Goal: Task Accomplishment & Management: Use online tool/utility

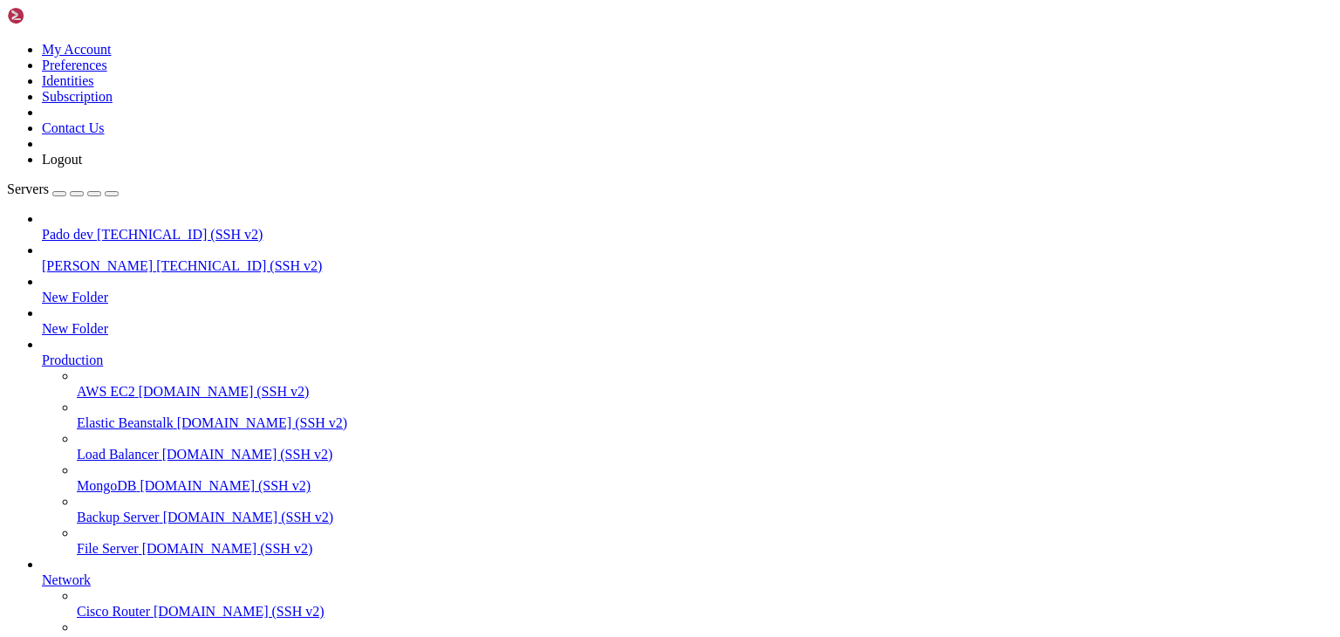
click at [156, 258] on span "[TECHNICAL_ID] (SSH v2)" at bounding box center [239, 265] width 166 height 15
drag, startPoint x: 10, startPoint y: 1533, endPoint x: 185, endPoint y: 1545, distance: 175.7
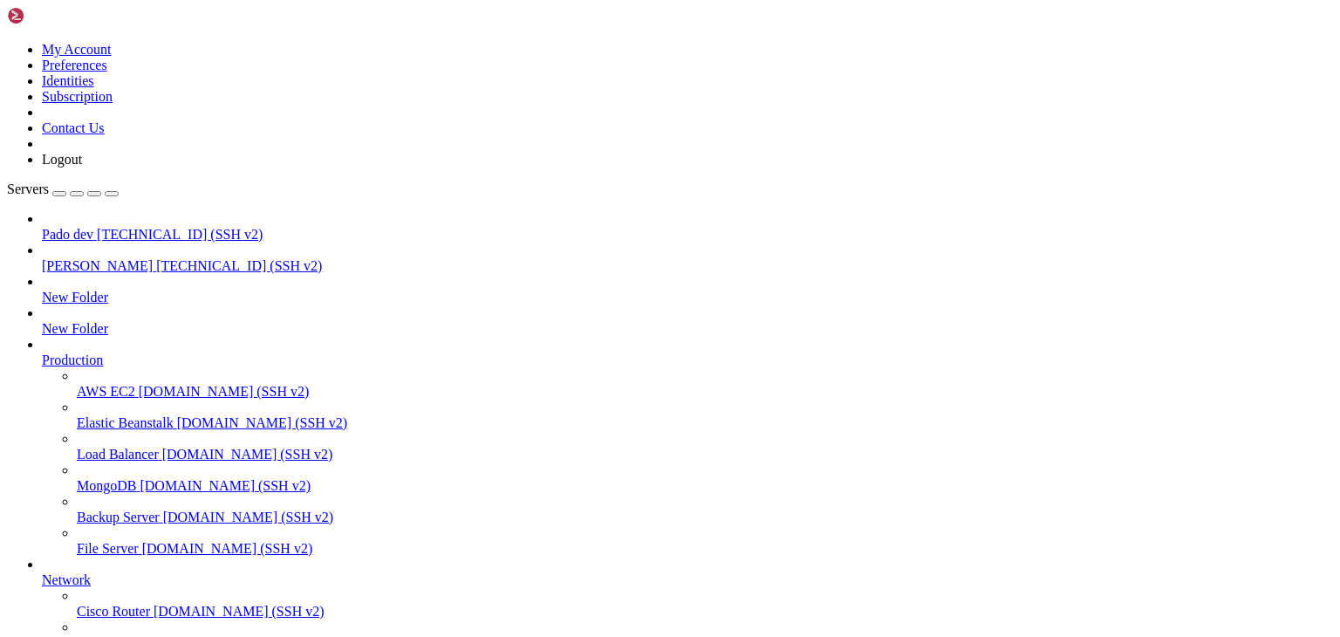
drag, startPoint x: 263, startPoint y: 1530, endPoint x: 14, endPoint y: 1535, distance: 248.6
